Goal: Transaction & Acquisition: Purchase product/service

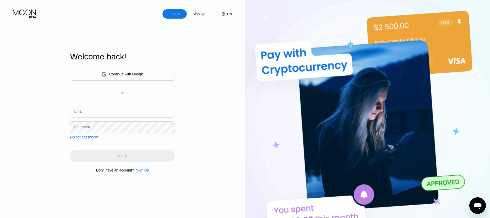
click at [94, 119] on div "Email" at bounding box center [122, 113] width 105 height 15
click at [101, 121] on div "Email" at bounding box center [122, 113] width 105 height 15
click at [94, 115] on input "text" at bounding box center [122, 112] width 105 height 12
paste input "[EMAIL_ADDRESS][DOMAIN_NAME]"
type input "[EMAIL_ADDRESS][DOMAIN_NAME]"
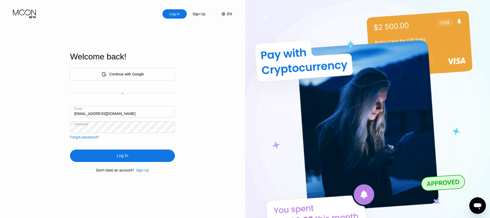
click at [117, 155] on div "Log In" at bounding box center [122, 155] width 11 height 5
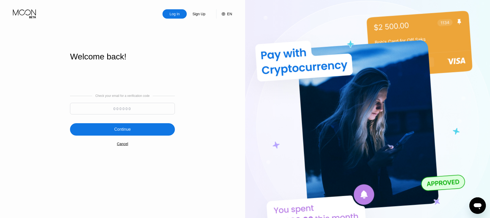
click at [83, 110] on input at bounding box center [122, 109] width 105 height 12
click at [123, 110] on input at bounding box center [122, 109] width 105 height 12
paste input "252681"
type input "252681"
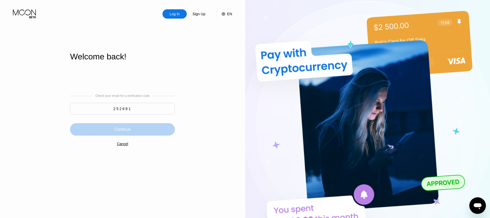
click at [153, 132] on div "Continue" at bounding box center [122, 129] width 105 height 12
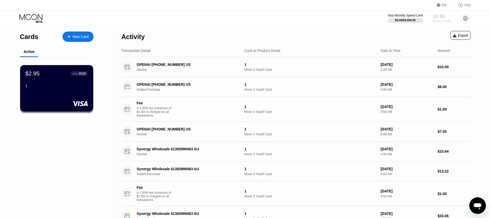
click at [440, 21] on div "Moon Credit" at bounding box center [441, 21] width 17 height 4
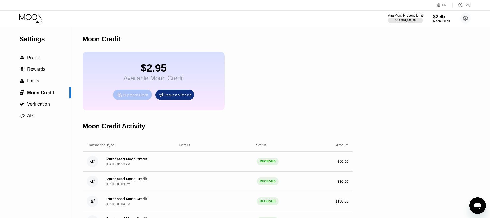
click at [135, 97] on div "Buy Moon Credit" at bounding box center [135, 95] width 25 height 4
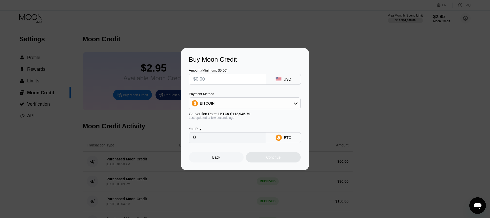
drag, startPoint x: 215, startPoint y: 84, endPoint x: 212, endPoint y: 79, distance: 5.9
click at [215, 83] on input "text" at bounding box center [227, 79] width 68 height 10
click at [211, 78] on input "text" at bounding box center [227, 79] width 68 height 10
type input "$25"
type input "0.00022135"
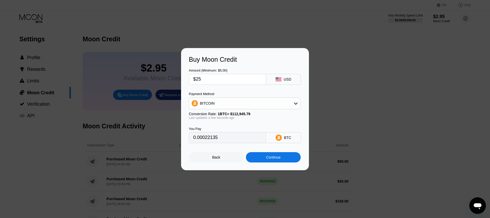
type input "$25"
click at [276, 159] on div "Continue" at bounding box center [273, 157] width 14 height 4
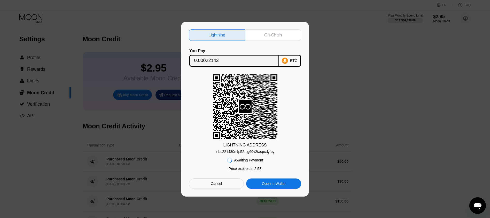
click at [206, 61] on input "0.00022143" at bounding box center [234, 61] width 80 height 10
drag, startPoint x: 228, startPoint y: 152, endPoint x: 225, endPoint y: 151, distance: 2.9
click at [228, 152] on div "lnbc221430n1p52...g60v2tacpsdyfey" at bounding box center [244, 152] width 59 height 4
